Goal: Navigation & Orientation: Find specific page/section

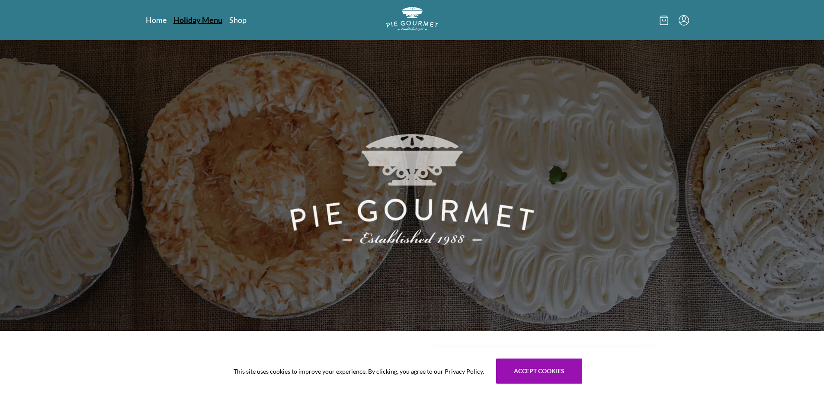
click at [200, 22] on link "Holiday Menu" at bounding box center [197, 20] width 49 height 10
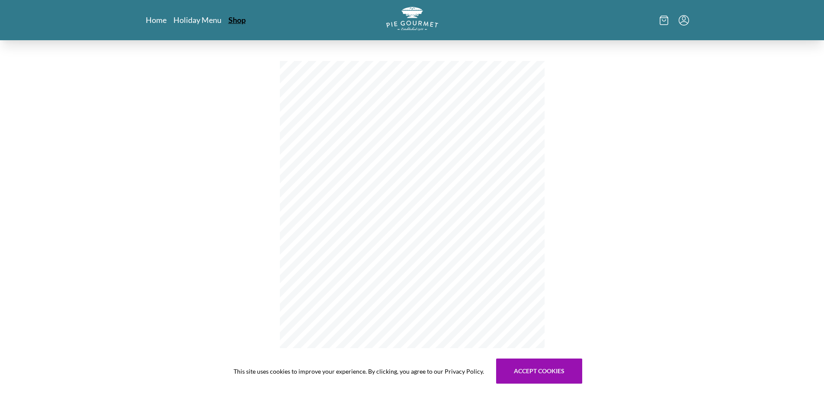
click at [233, 21] on link "Shop" at bounding box center [236, 20] width 17 height 10
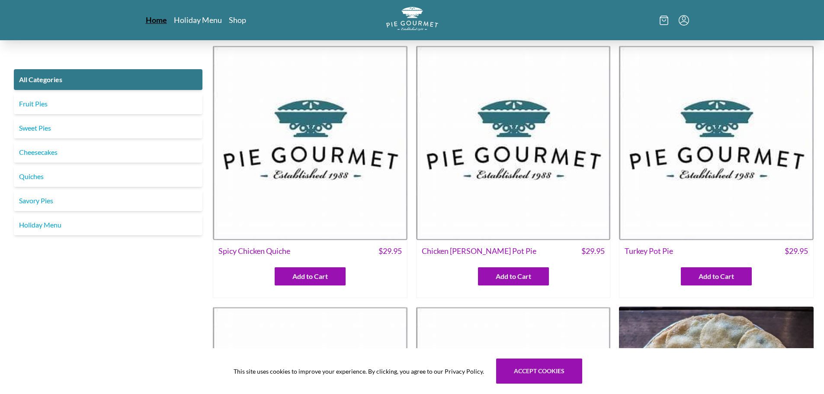
click at [157, 20] on link "Home" at bounding box center [156, 20] width 21 height 10
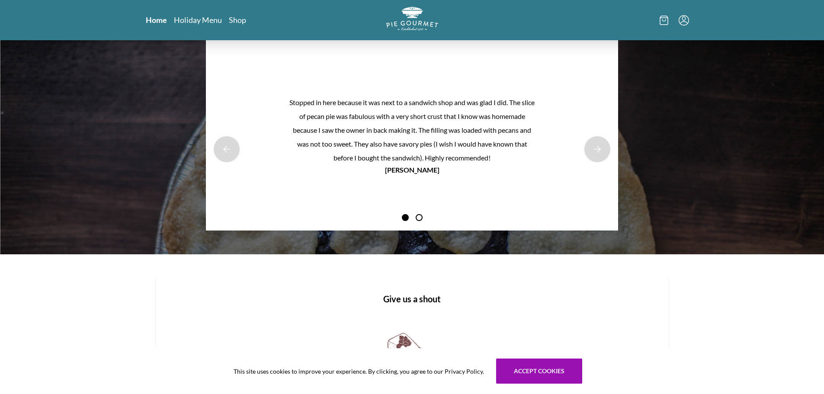
scroll to position [821, 0]
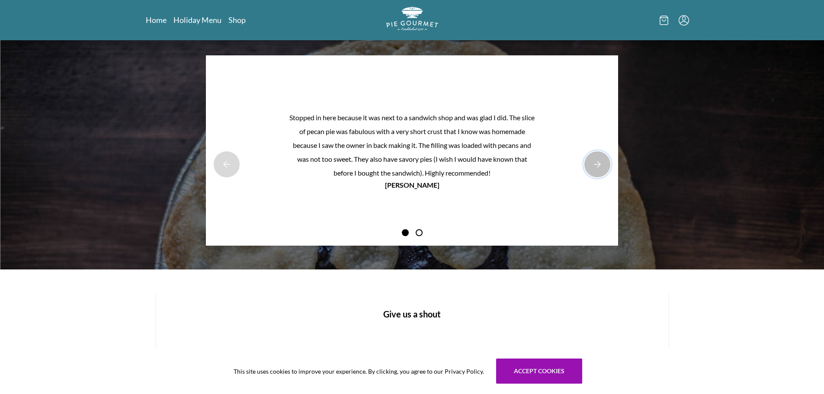
click at [598, 161] on button "Next Product Image" at bounding box center [597, 164] width 28 height 28
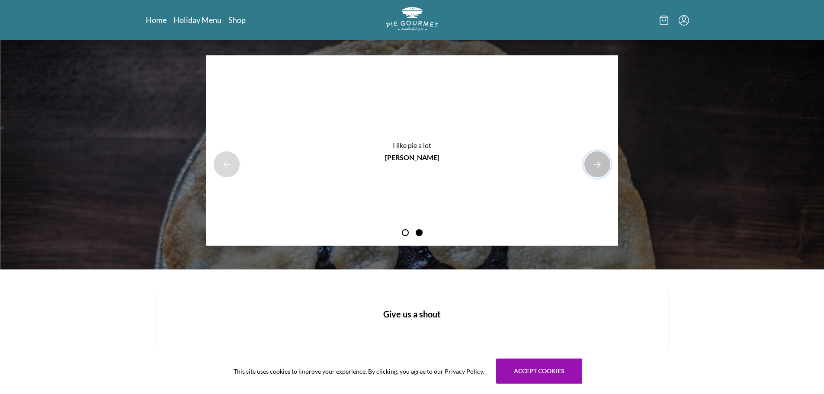
click at [598, 167] on button "Next Product Image" at bounding box center [597, 164] width 28 height 28
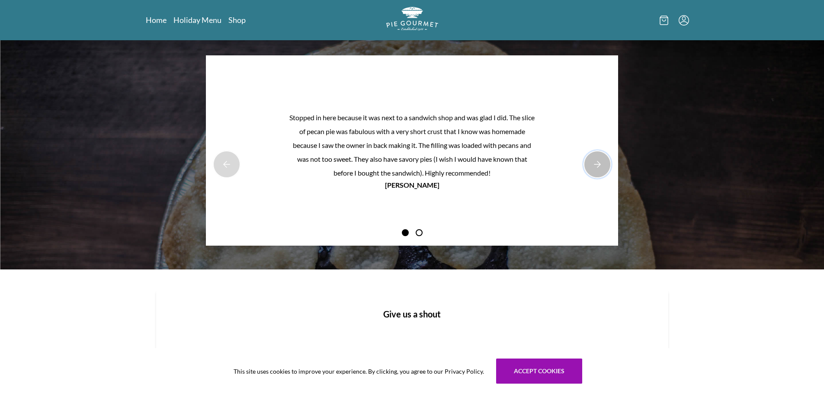
click at [598, 167] on button "Next Product Image" at bounding box center [597, 164] width 28 height 28
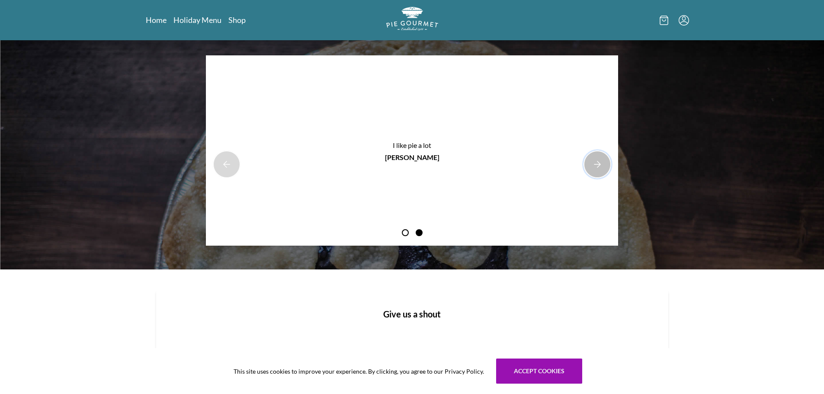
click at [598, 167] on button "Next Product Image" at bounding box center [597, 164] width 28 height 28
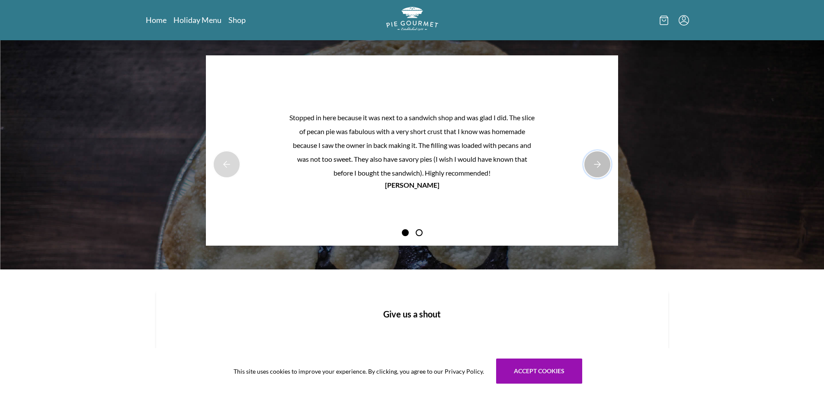
click at [598, 167] on button "Next Product Image" at bounding box center [597, 164] width 28 height 28
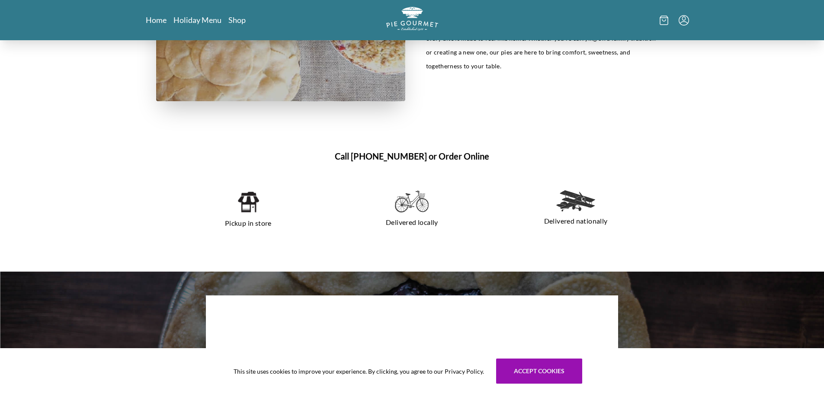
scroll to position [322, 0]
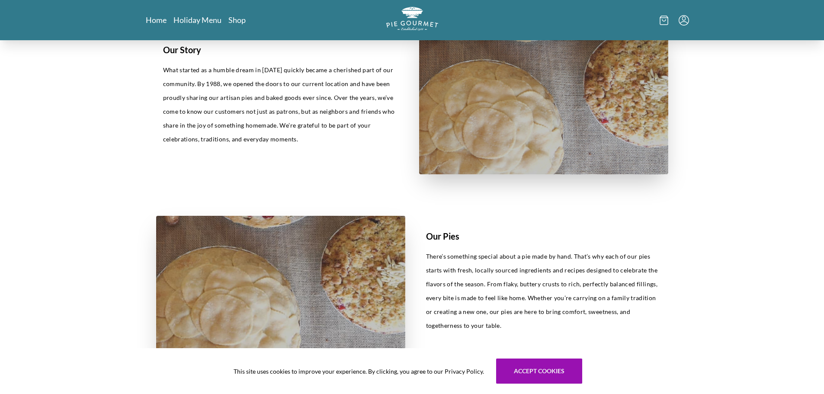
click at [682, 22] on icon "Menu" at bounding box center [683, 20] width 10 height 10
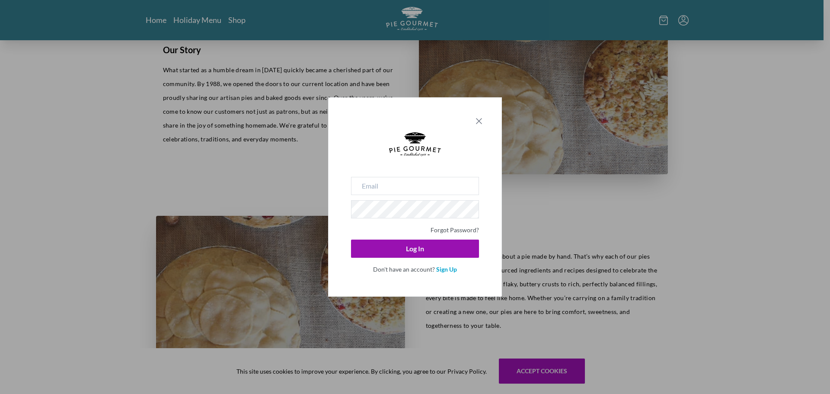
click at [478, 119] on icon "Close panel" at bounding box center [479, 121] width 10 height 10
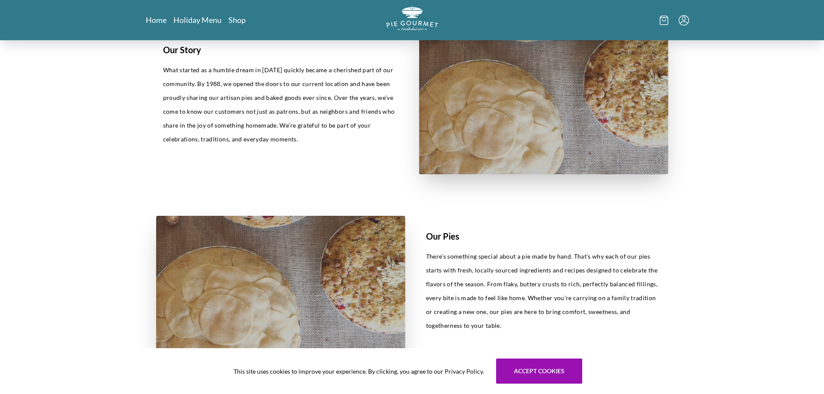
click at [664, 19] on icon at bounding box center [663, 21] width 9 height 10
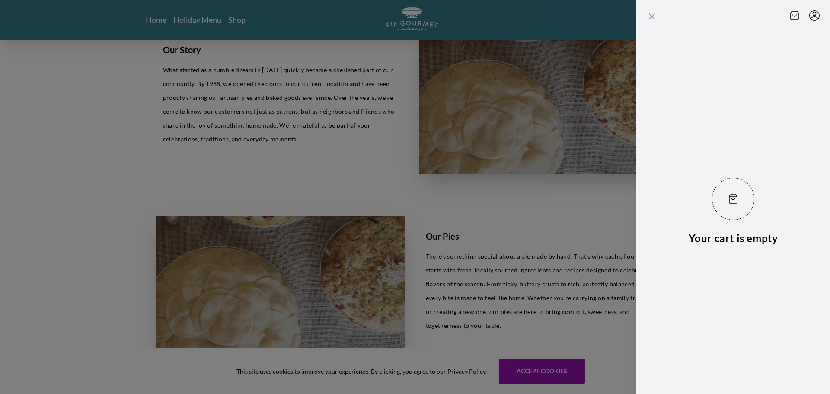
drag, startPoint x: 653, startPoint y: 14, endPoint x: 649, endPoint y: 16, distance: 4.8
click at [651, 15] on icon "Close panel" at bounding box center [652, 16] width 10 height 10
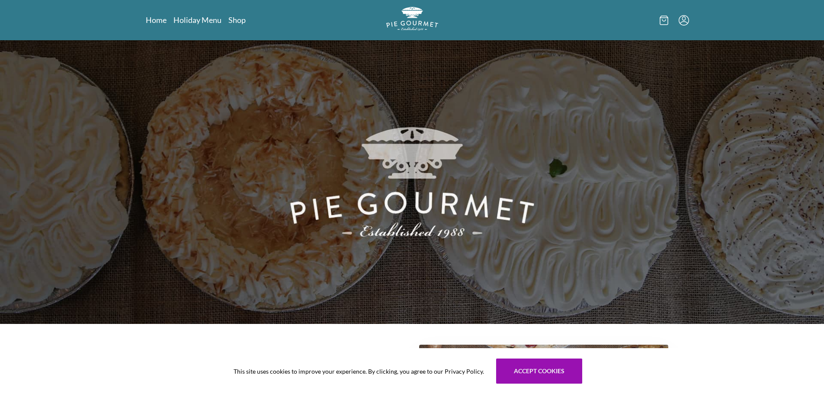
scroll to position [0, 0]
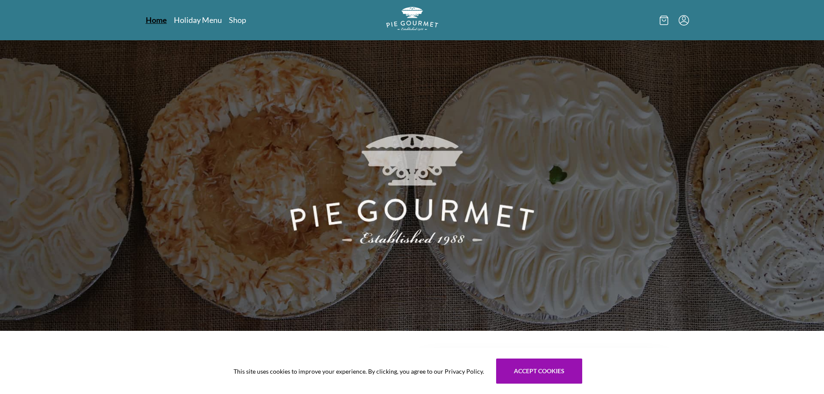
click at [159, 20] on link "Home" at bounding box center [156, 20] width 21 height 10
click at [184, 19] on link "Holiday Menu" at bounding box center [197, 20] width 49 height 10
